Goal: Task Accomplishment & Management: Manage account settings

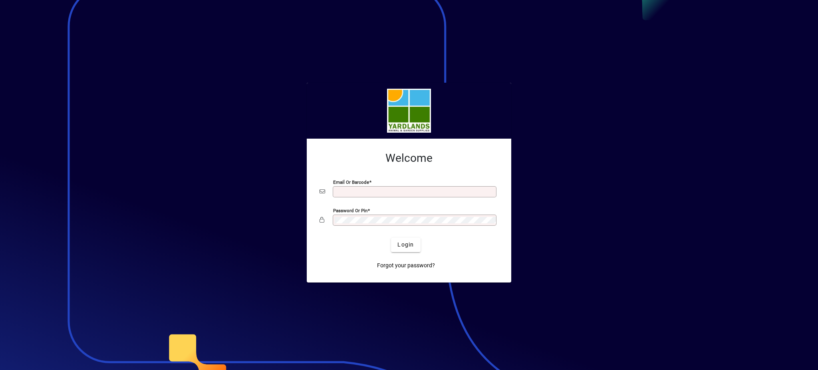
type input "**********"
click at [321, 223] on div "Password or Pin" at bounding box center [409, 219] width 179 height 15
click at [391, 238] on button "Login" at bounding box center [405, 245] width 29 height 14
